Goal: Transaction & Acquisition: Subscribe to service/newsletter

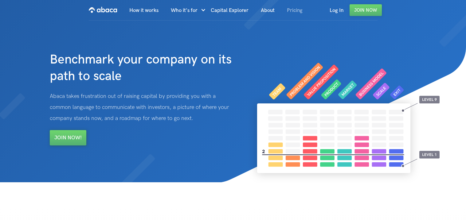
click at [295, 10] on link "Pricing" at bounding box center [295, 10] width 28 height 21
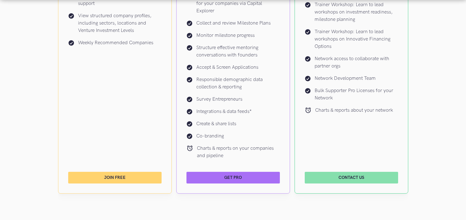
scroll to position [306, 0]
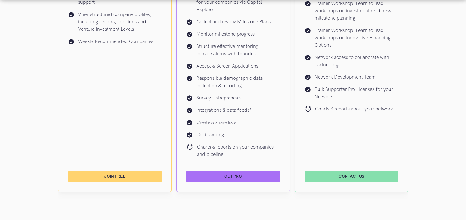
click at [114, 179] on link "Join Free" at bounding box center [114, 177] width 93 height 12
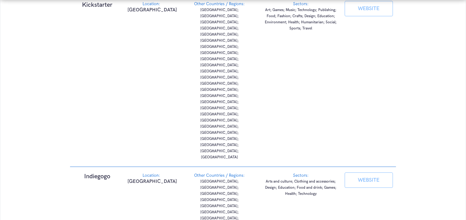
scroll to position [1634, 0]
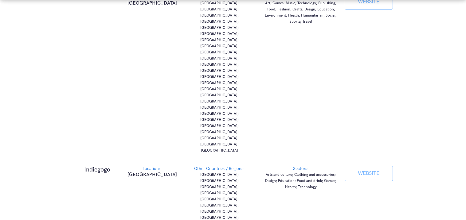
scroll to position [1634, 0]
